Goal: Communication & Community: Answer question/provide support

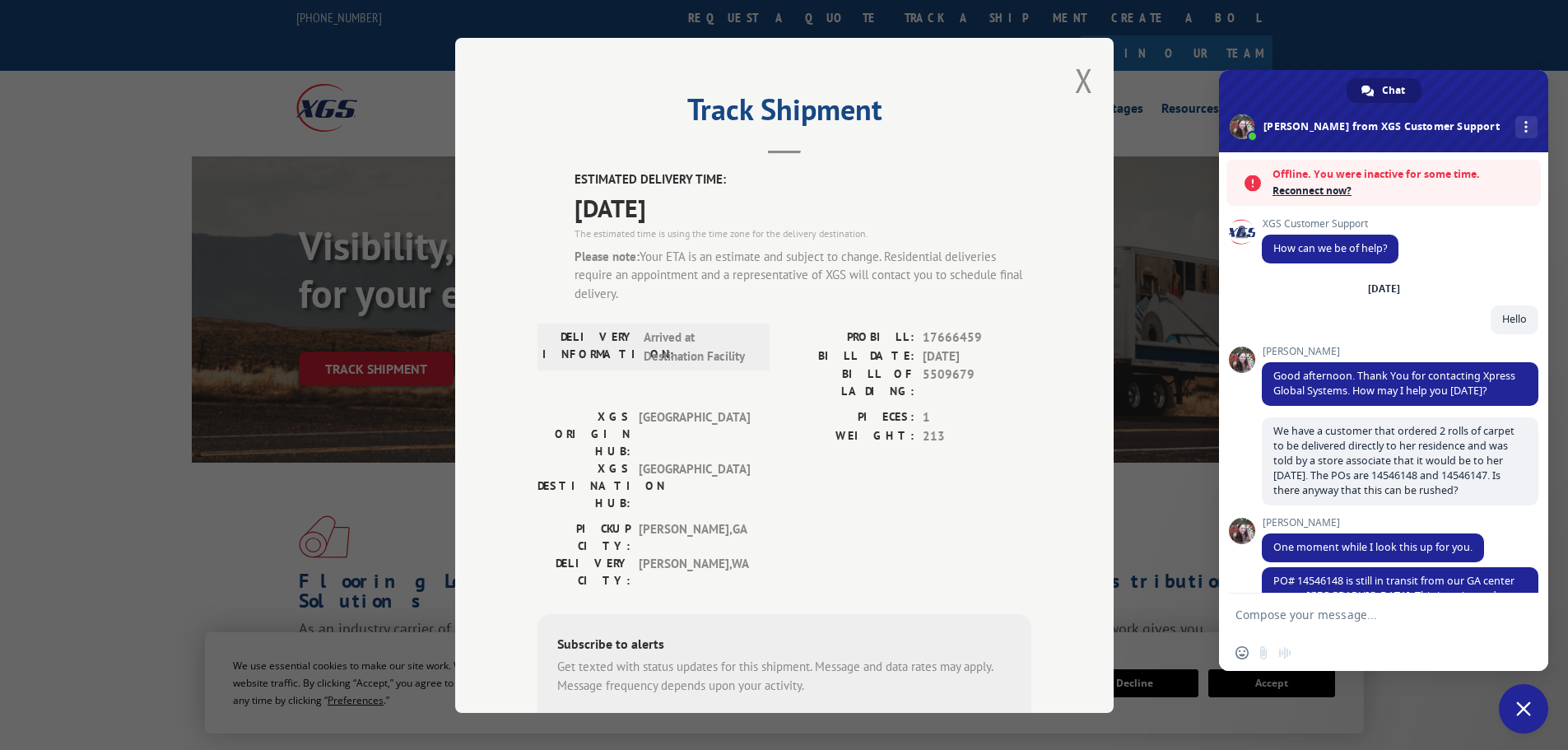
scroll to position [385, 0]
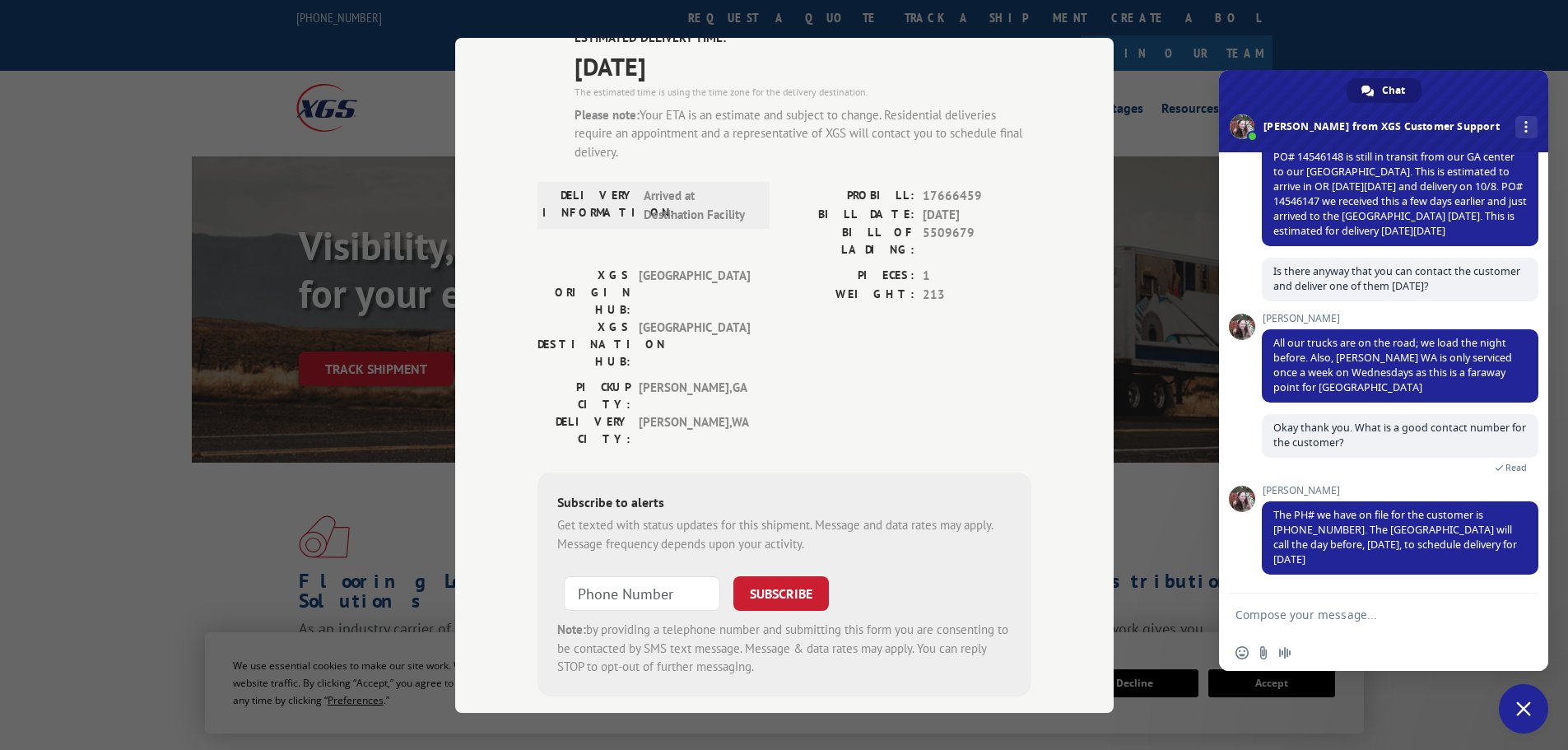
click at [1331, 618] on textarea "Compose your message..." at bounding box center [1365, 615] width 260 height 15
type textarea "Thank you"
click at [1523, 617] on span "Send" at bounding box center [1520, 615] width 12 height 12
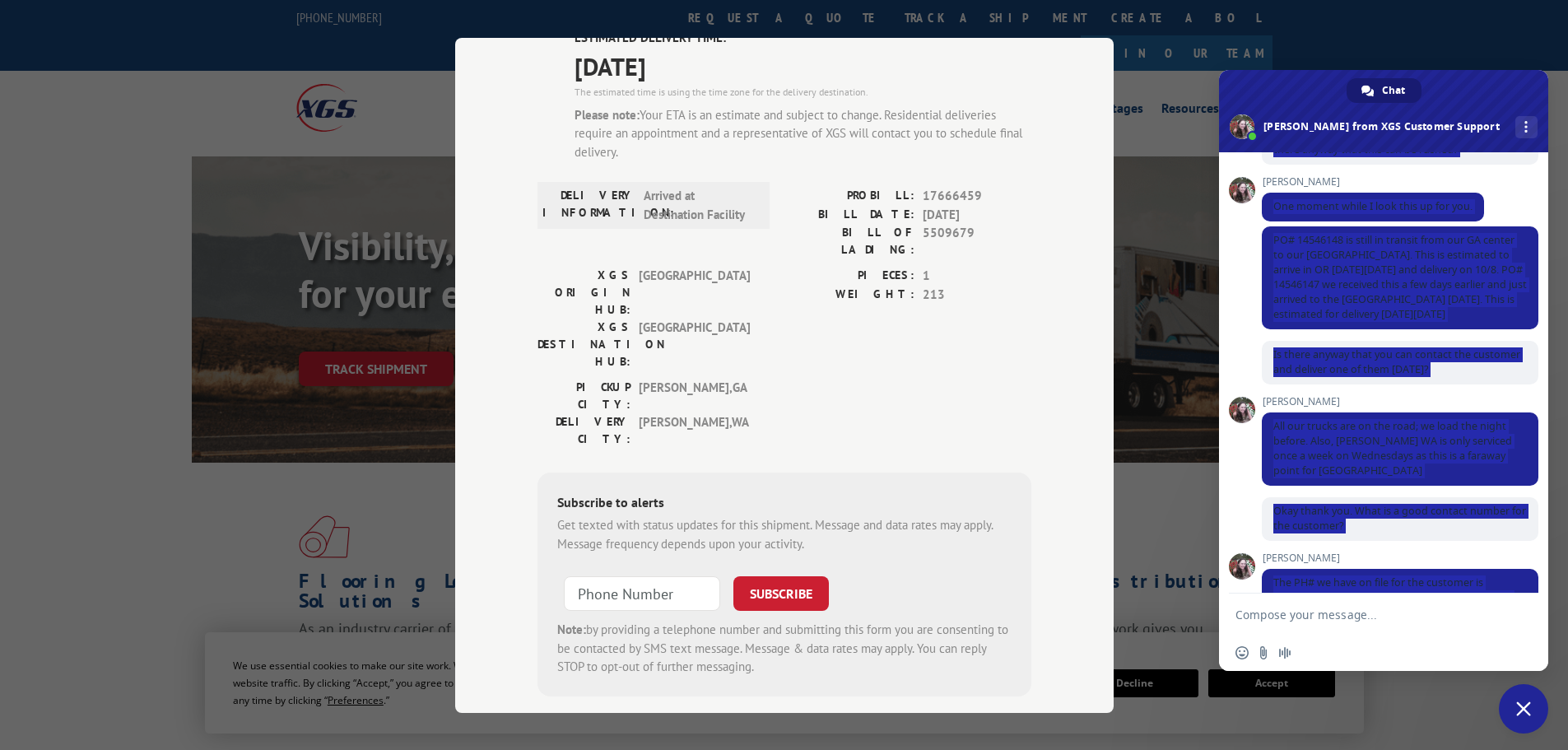
scroll to position [0, 0]
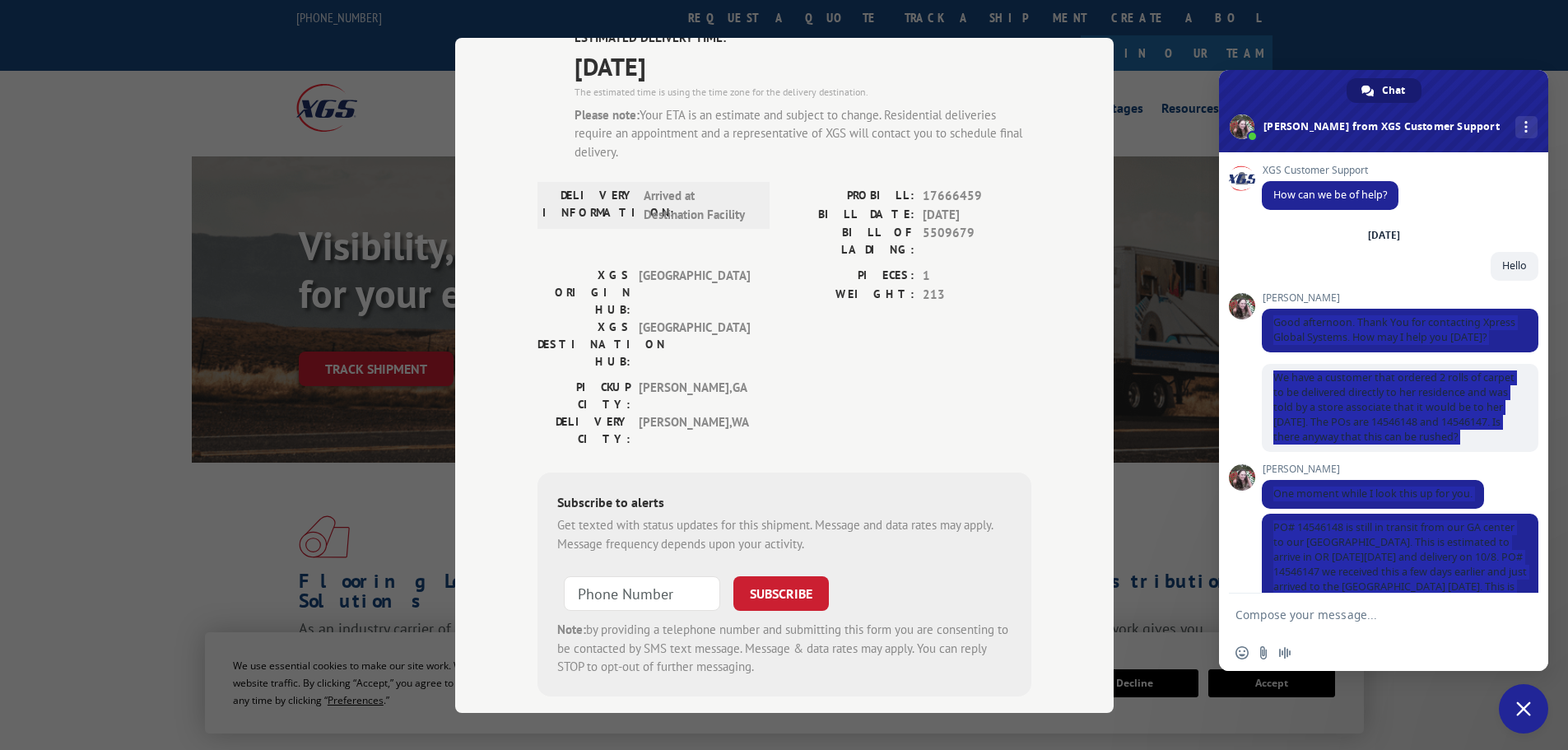
drag, startPoint x: 1355, startPoint y: 481, endPoint x: 1260, endPoint y: 340, distance: 170.0
click at [1260, 340] on div "XGS Customer Support How can we be of help? [DATE] Hello 47 minutes ago [PERSON…" at bounding box center [1384, 373] width 330 height 442
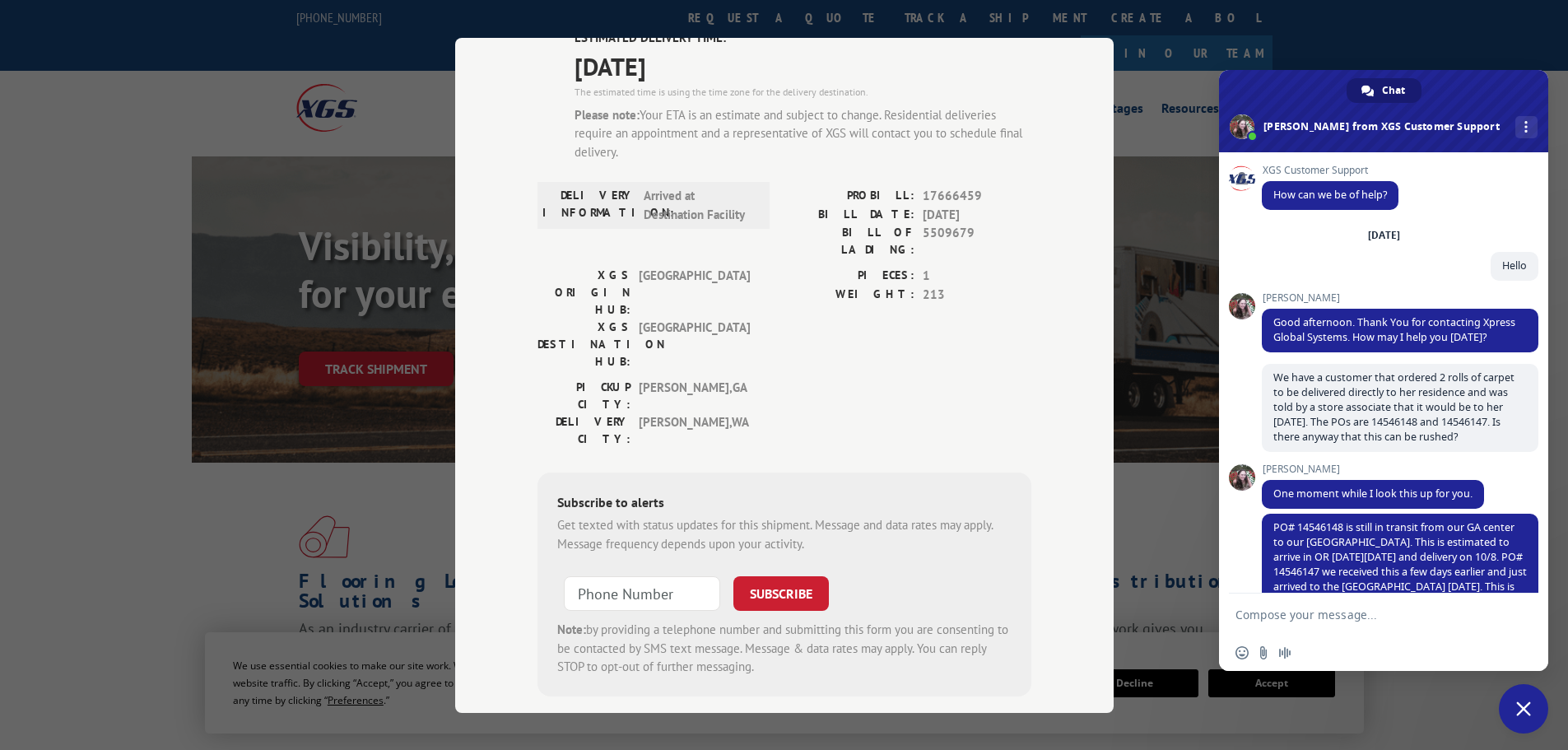
drag, startPoint x: 1263, startPoint y: 340, endPoint x: 1248, endPoint y: 418, distance: 79.4
click at [1248, 418] on div "XGS Customer Support How can we be of help? [DATE] Hello 47 minutes ago [PERSON…" at bounding box center [1384, 373] width 330 height 442
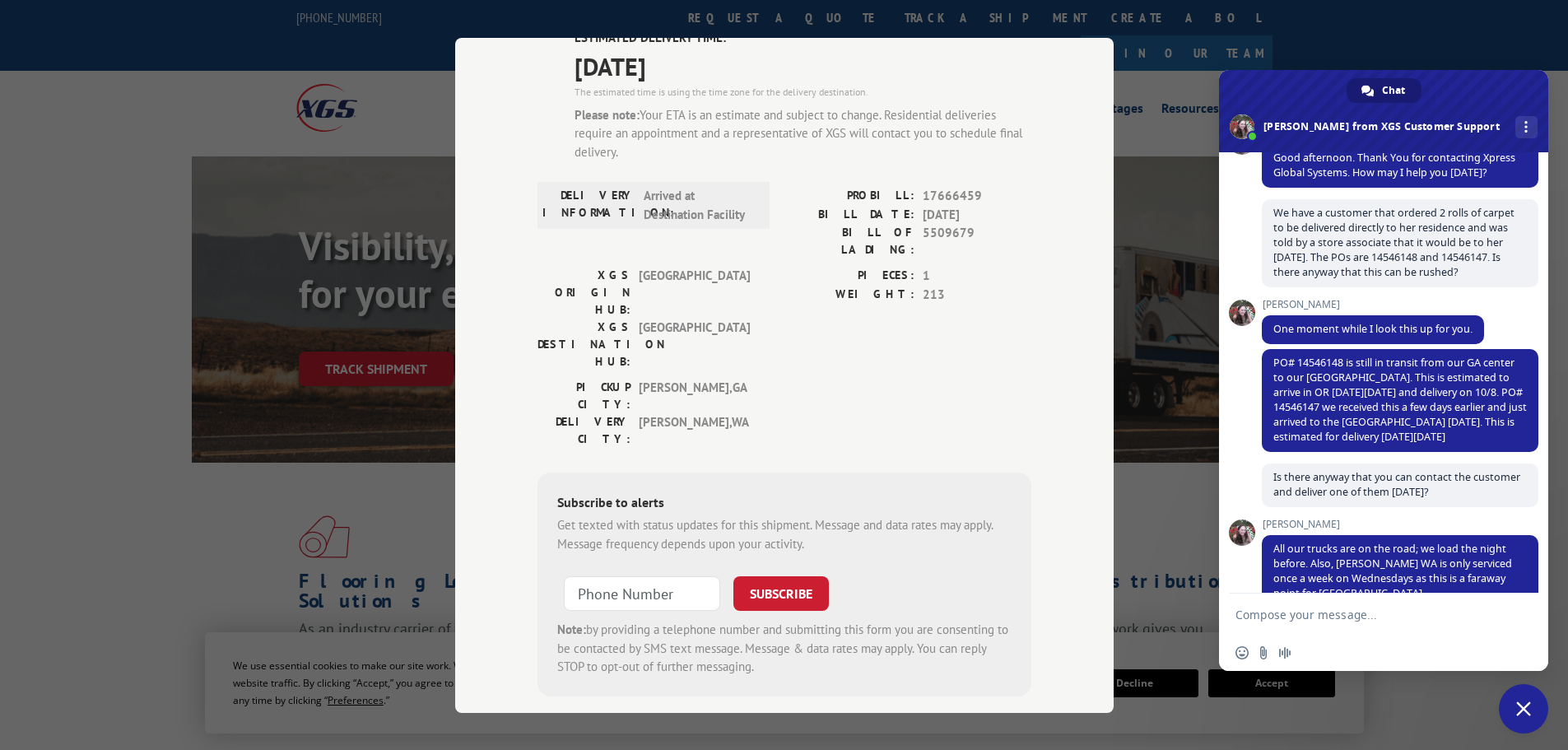
scroll to position [248, 0]
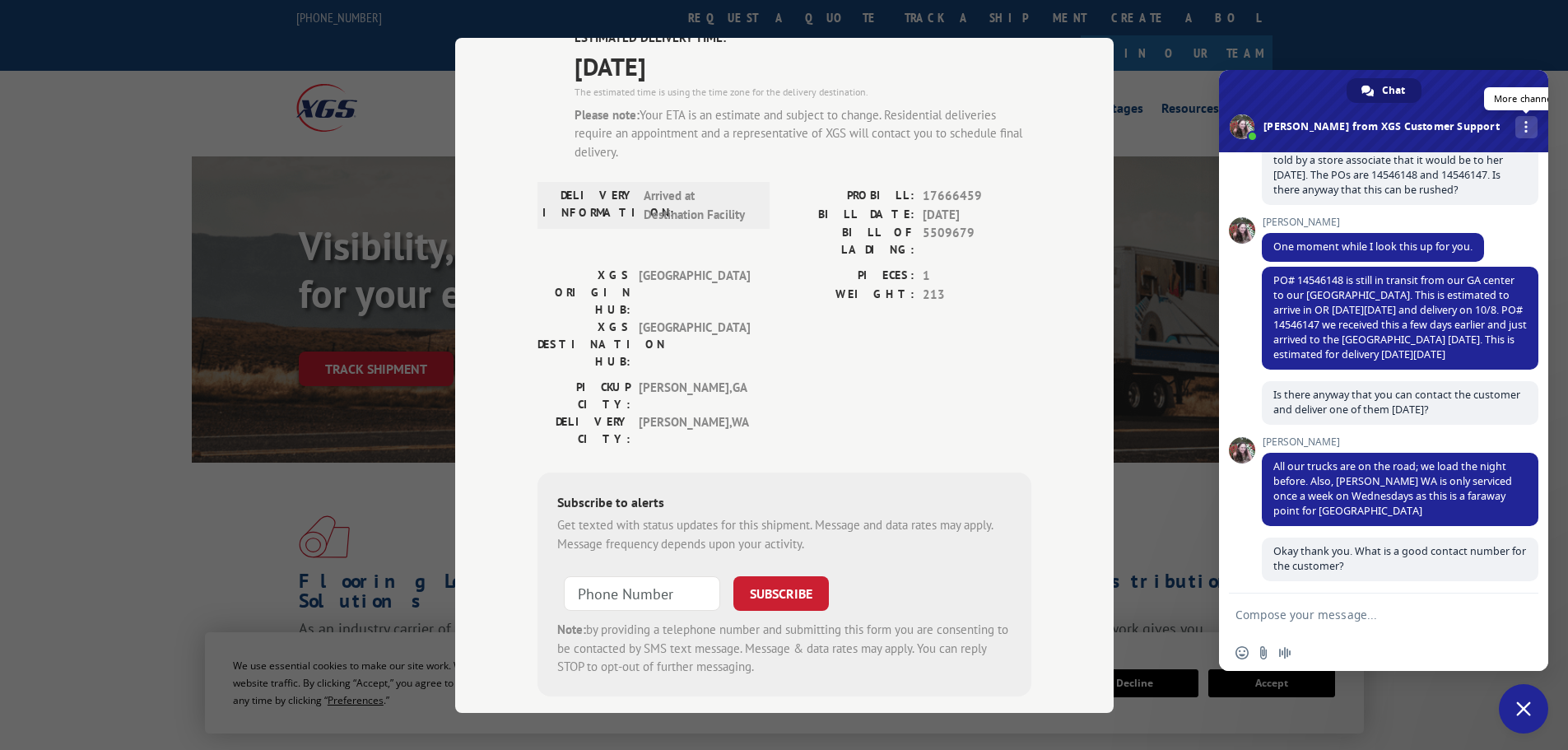
click at [1516, 126] on div "More channels" at bounding box center [1526, 127] width 22 height 22
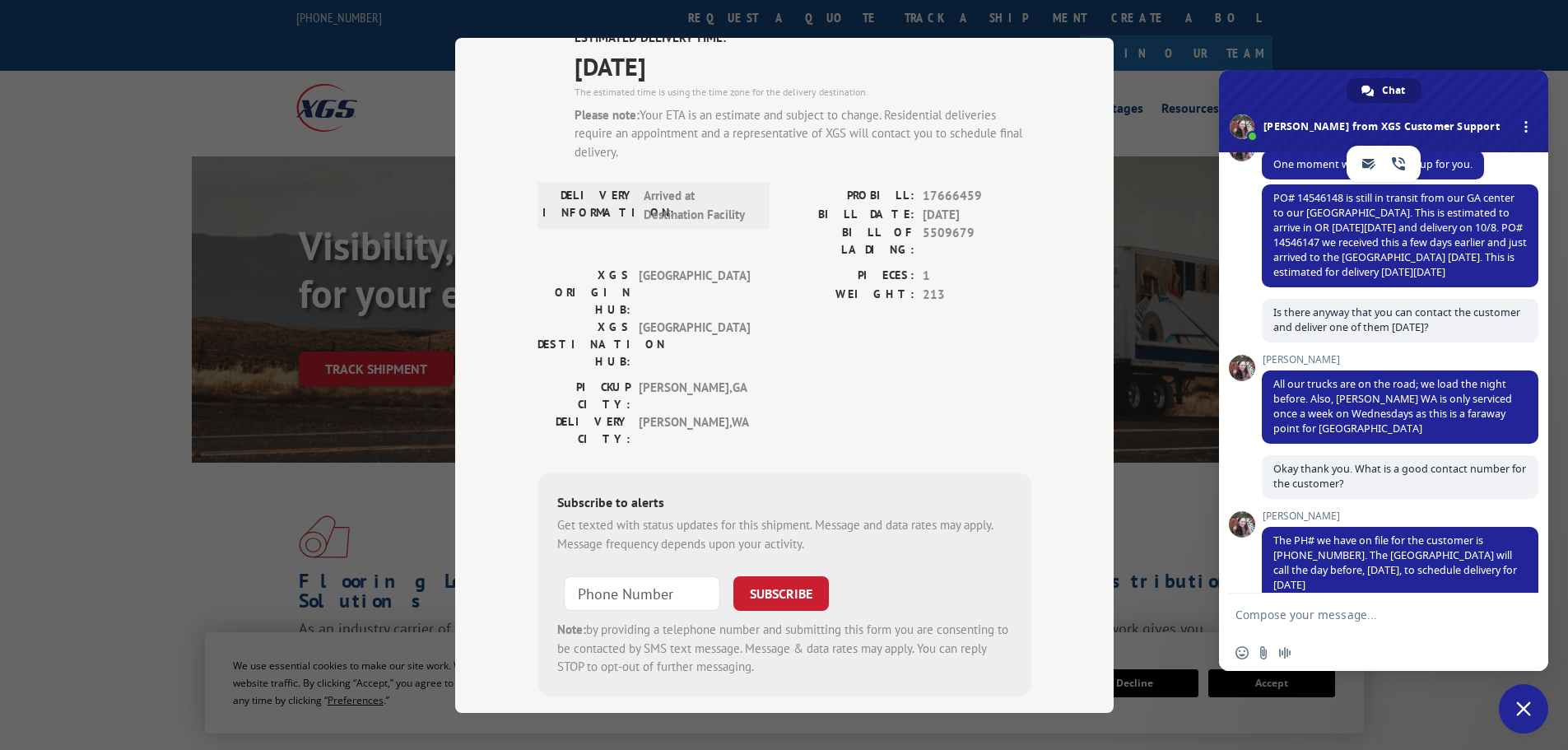
scroll to position [412, 0]
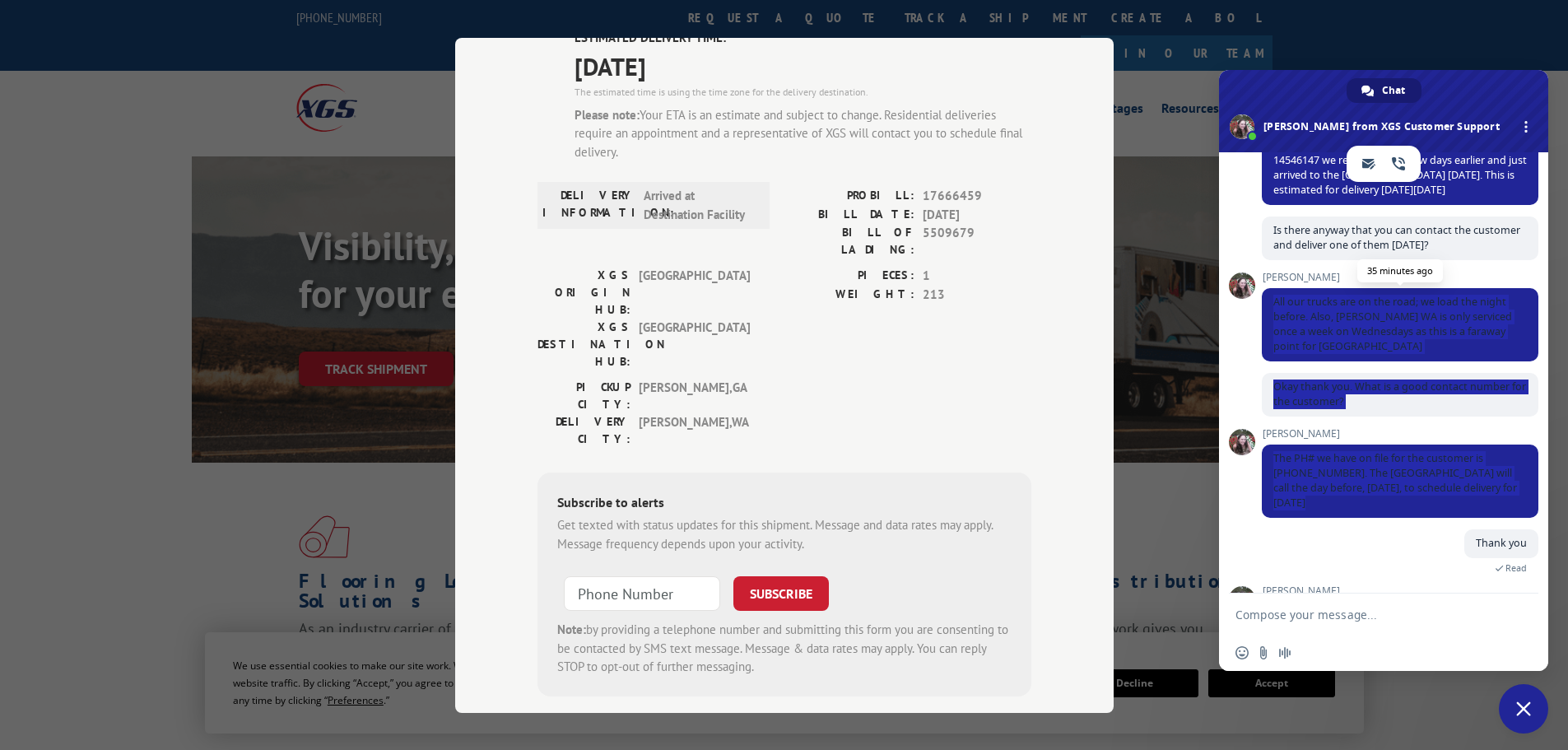
drag, startPoint x: 1338, startPoint y: 522, endPoint x: 1272, endPoint y: 319, distance: 213.5
drag, startPoint x: 1339, startPoint y: 517, endPoint x: 1269, endPoint y: 316, distance: 212.8
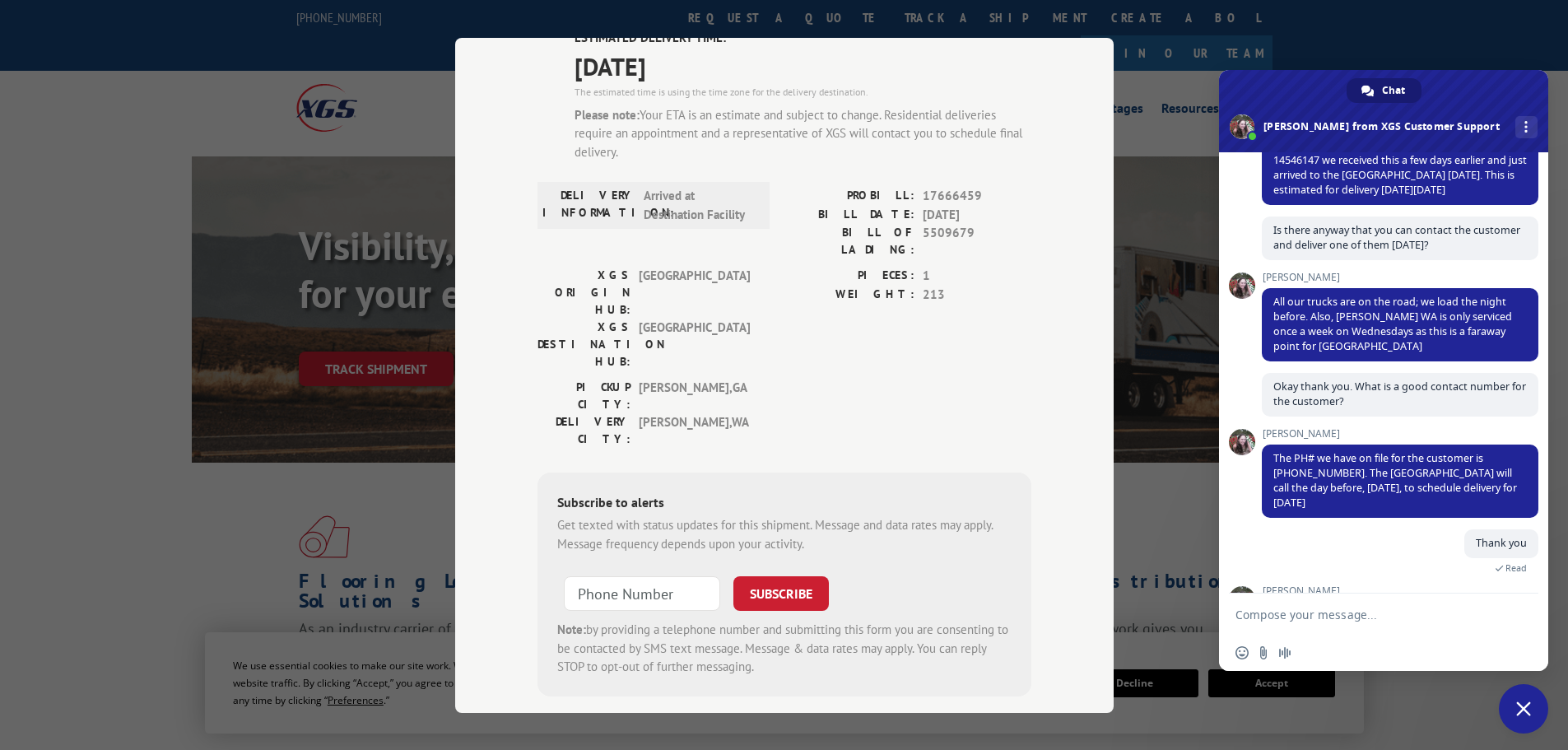
drag, startPoint x: 1283, startPoint y: 324, endPoint x: 1259, endPoint y: 404, distance: 83.5
click at [1259, 404] on div "XGS Customer Support How can we be of help? [DATE] Hello 47 minutes ago [PERSON…" at bounding box center [1384, 373] width 330 height 442
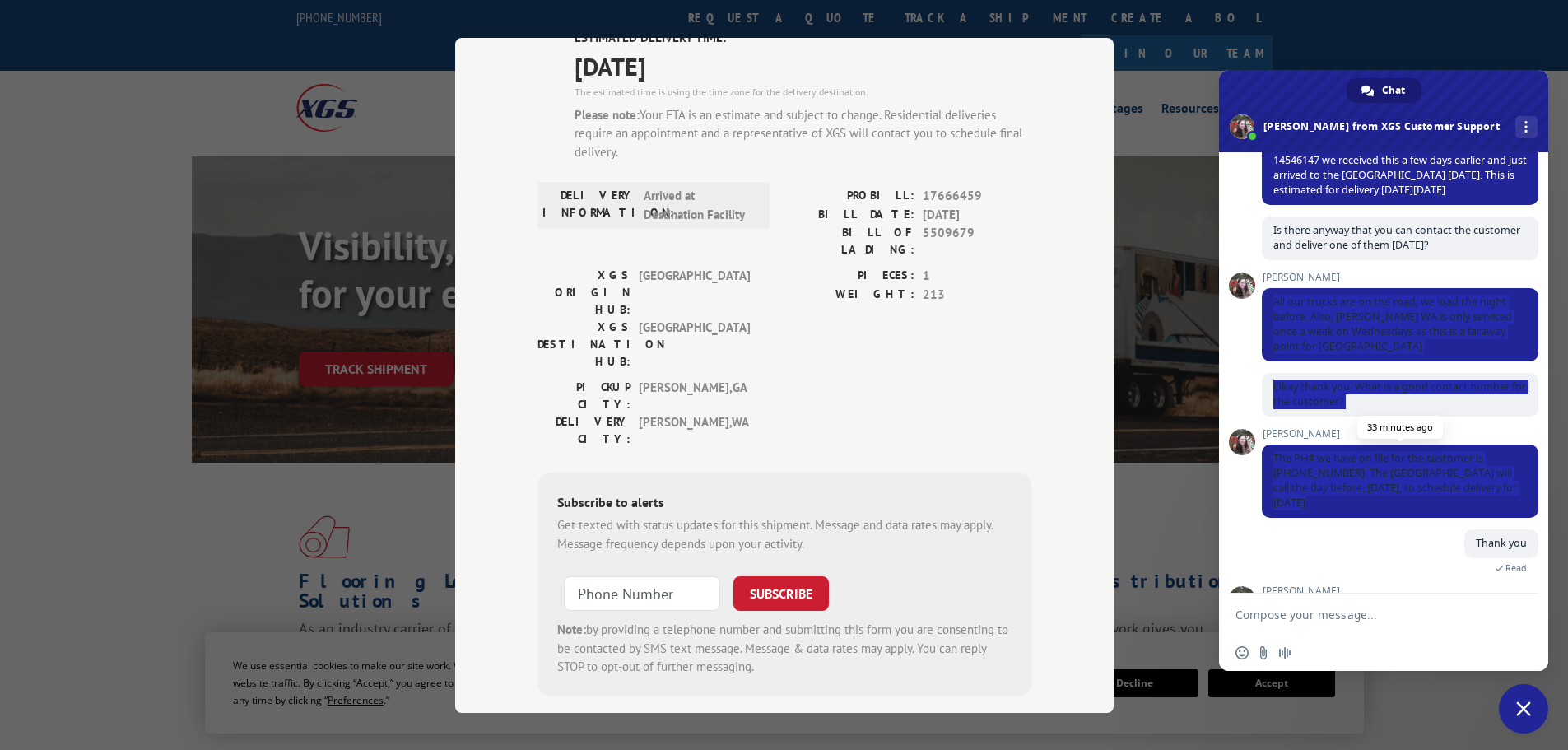
drag, startPoint x: 1272, startPoint y: 310, endPoint x: 1487, endPoint y: 511, distance: 294.3
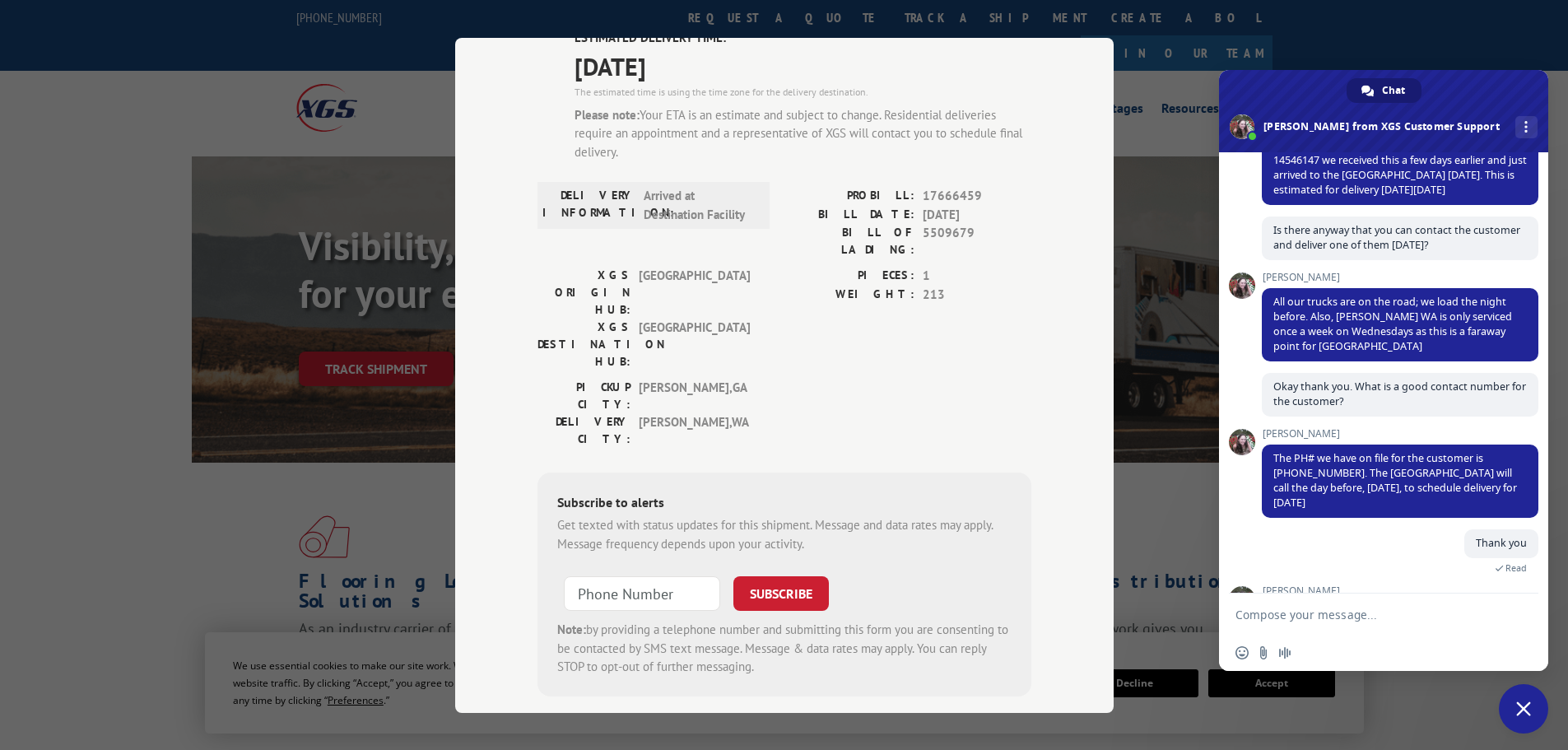
drag, startPoint x: 1487, startPoint y: 511, endPoint x: 1394, endPoint y: 562, distance: 106.1
click at [1394, 562] on div "Thank you A minute ago Read" at bounding box center [1399, 557] width 276 height 56
drag, startPoint x: 1360, startPoint y: 341, endPoint x: 1236, endPoint y: 245, distance: 156.8
click at [1236, 245] on div "XGS Customer Support How can we be of help? [DATE] Hello 48 minutes ago [PERSON…" at bounding box center [1384, 373] width 330 height 442
click at [1525, 124] on span "More channels" at bounding box center [1526, 127] width 3 height 12
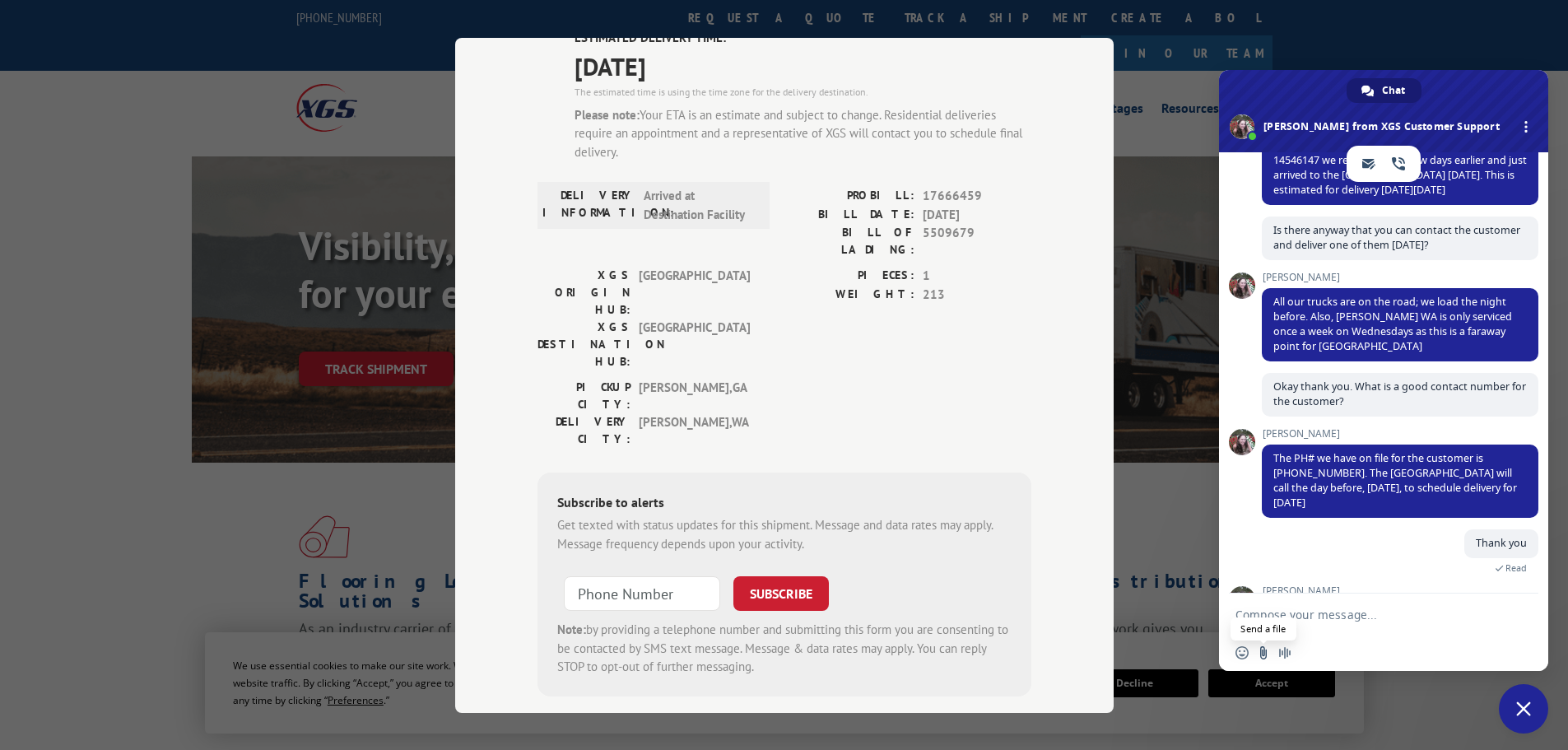
click at [1264, 652] on input "Send a file" at bounding box center [1263, 654] width 13 height 13
click at [1263, 656] on input "Send a file" at bounding box center [1263, 654] width 13 height 13
click at [1428, 703] on div "Track Shipment ESTIMATED DELIVERY TIME: [DATE] The estimated time is using the …" at bounding box center [784, 375] width 1568 height 750
click at [1183, 475] on div "Track Shipment ESTIMATED DELIVERY TIME: [DATE] The estimated time is using the …" at bounding box center [784, 375] width 1568 height 750
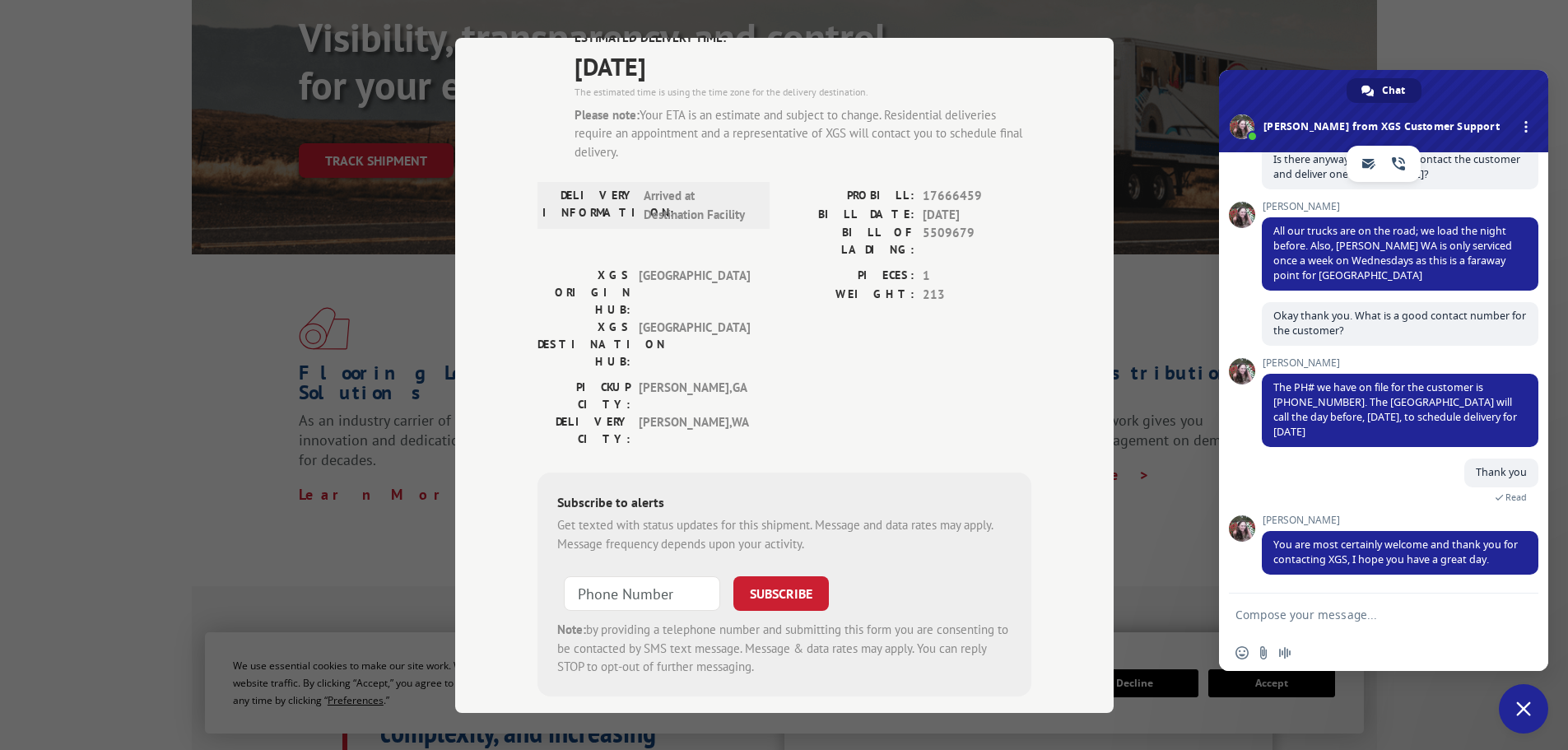
scroll to position [248, 0]
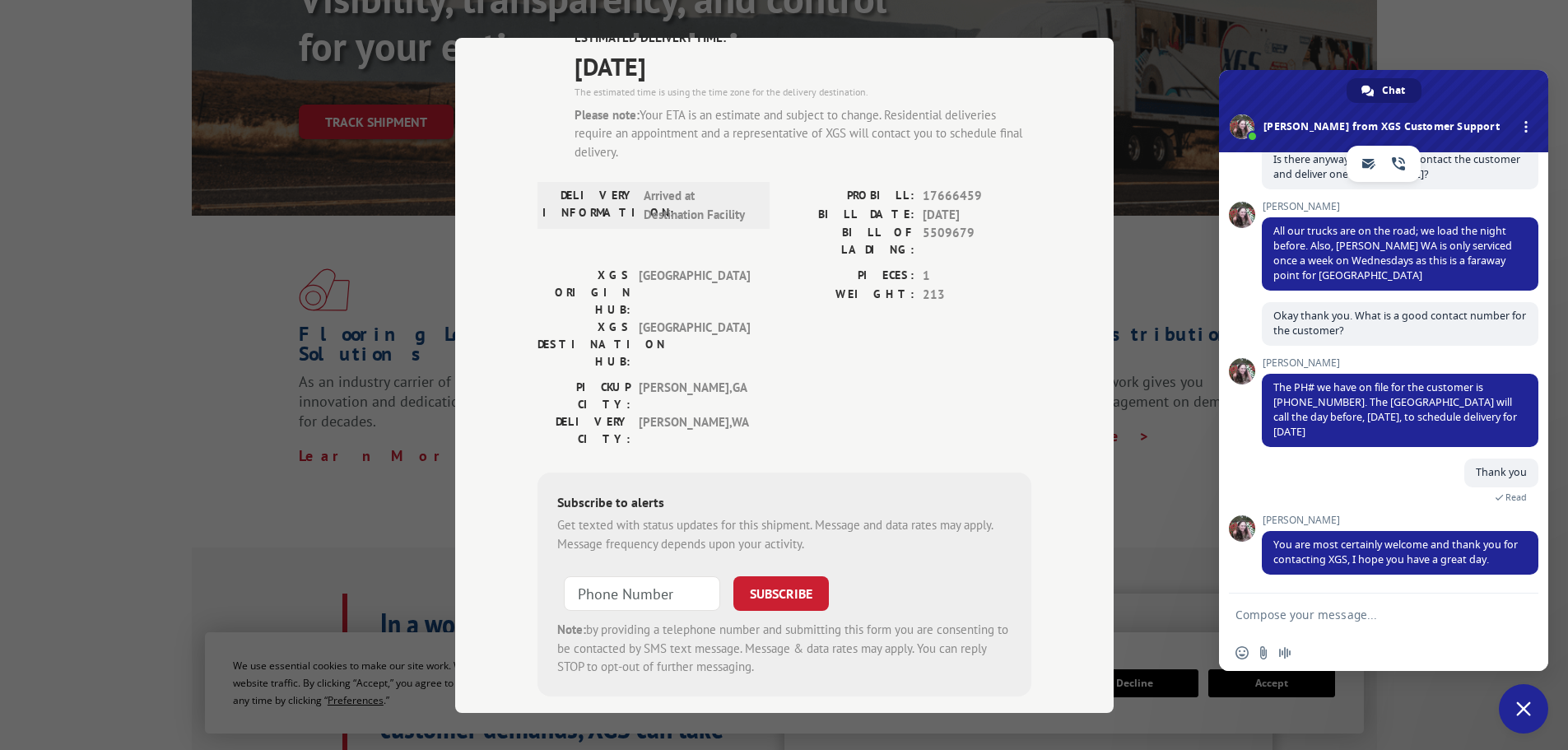
click at [1521, 709] on span "Close chat" at bounding box center [1524, 709] width 15 height 15
